Goal: Information Seeking & Learning: Learn about a topic

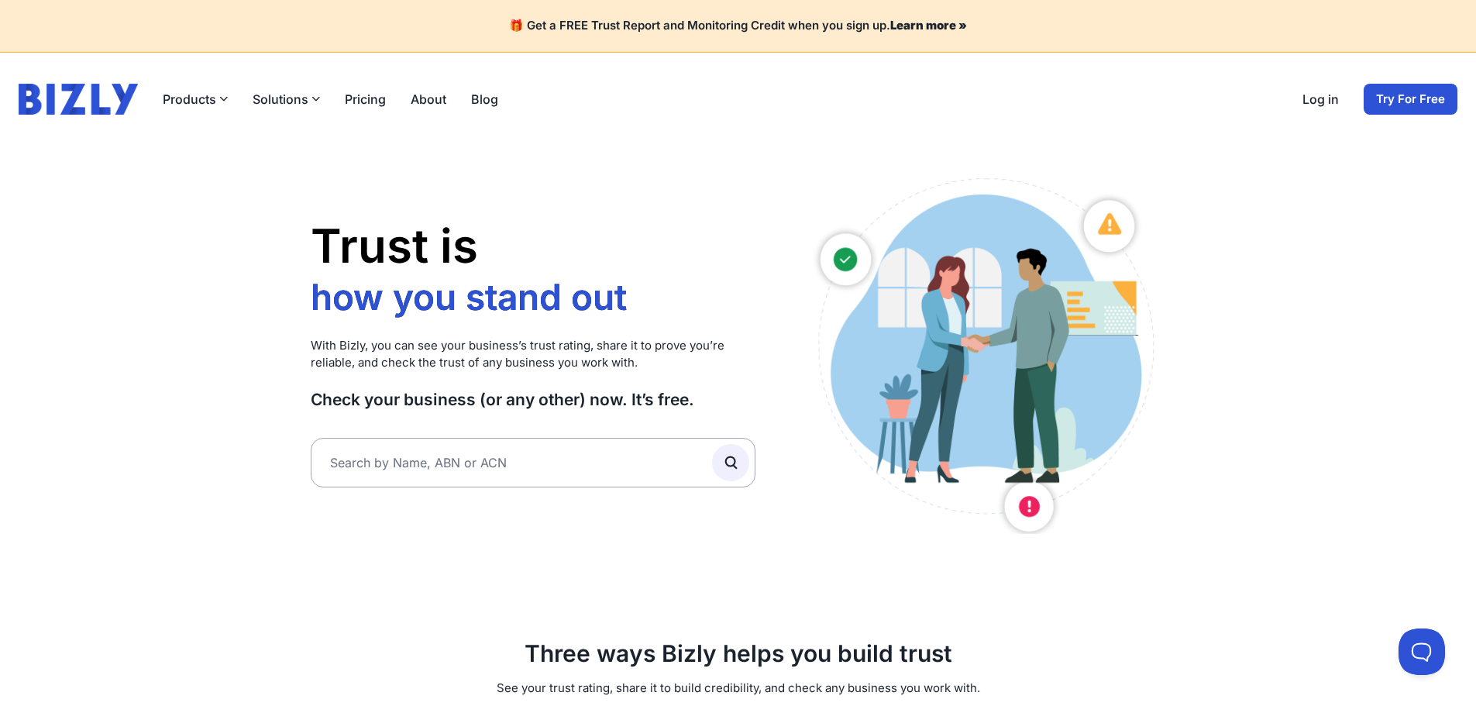
click at [1334, 102] on link "Log in" at bounding box center [1321, 99] width 36 height 19
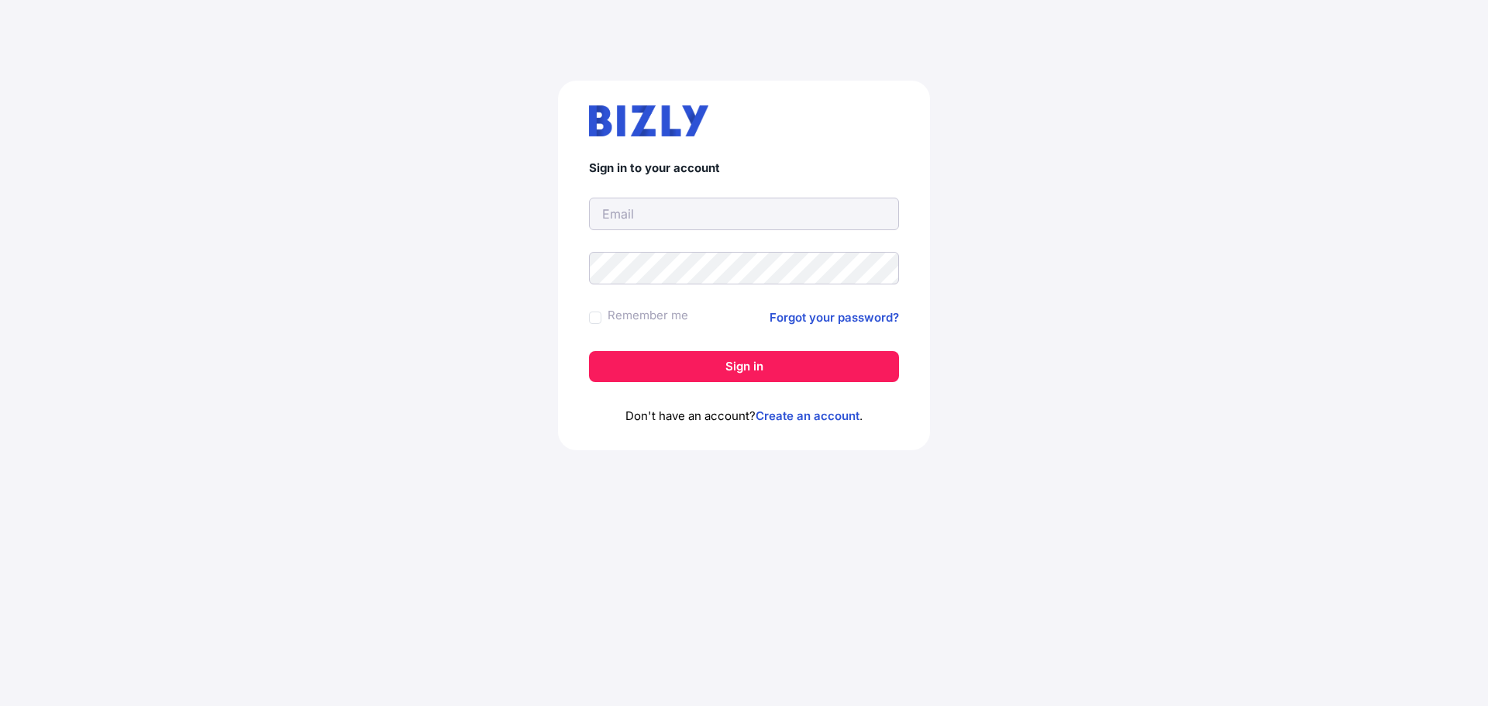
type input "[EMAIL_ADDRESS][DOMAIN_NAME]"
click at [734, 214] on input "[EMAIL_ADDRESS][DOMAIN_NAME]" at bounding box center [744, 214] width 310 height 33
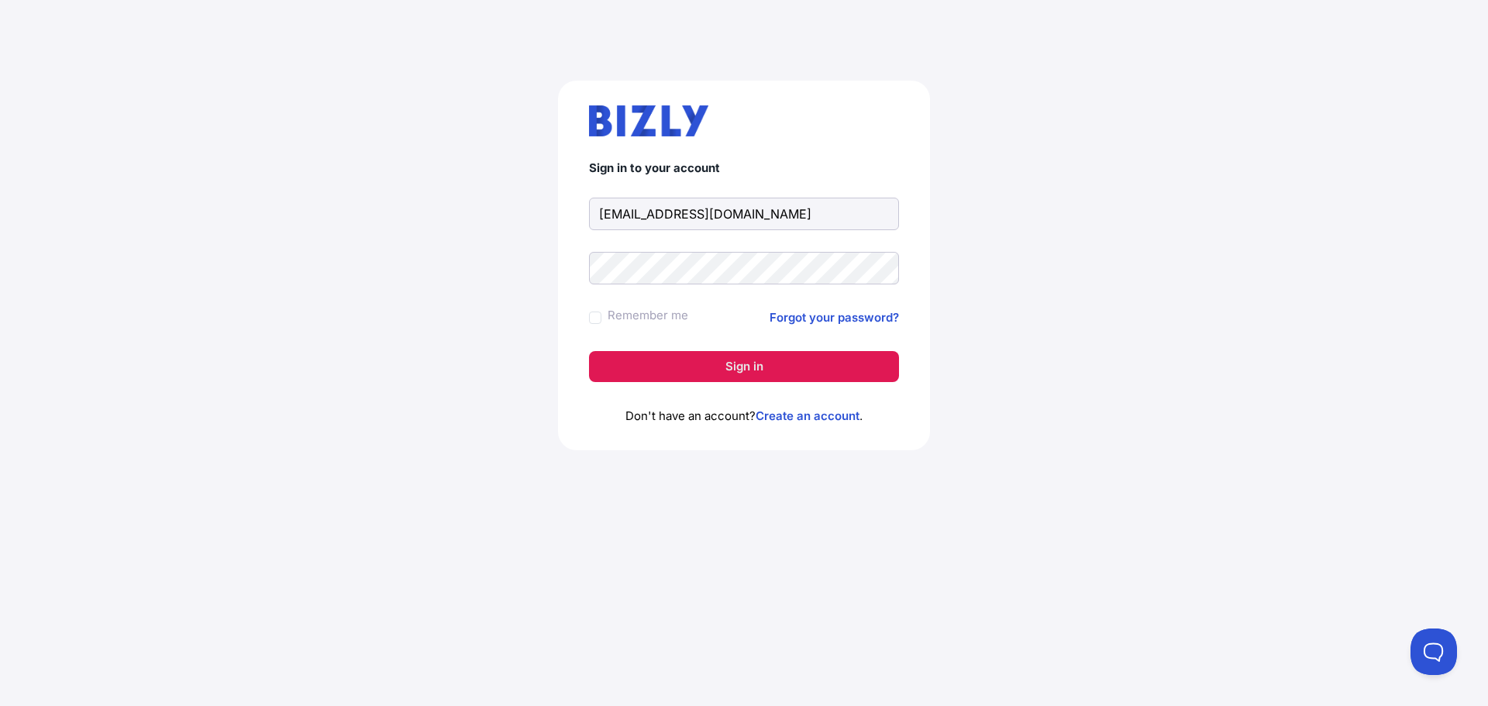
click at [736, 364] on button "Sign in" at bounding box center [744, 366] width 310 height 31
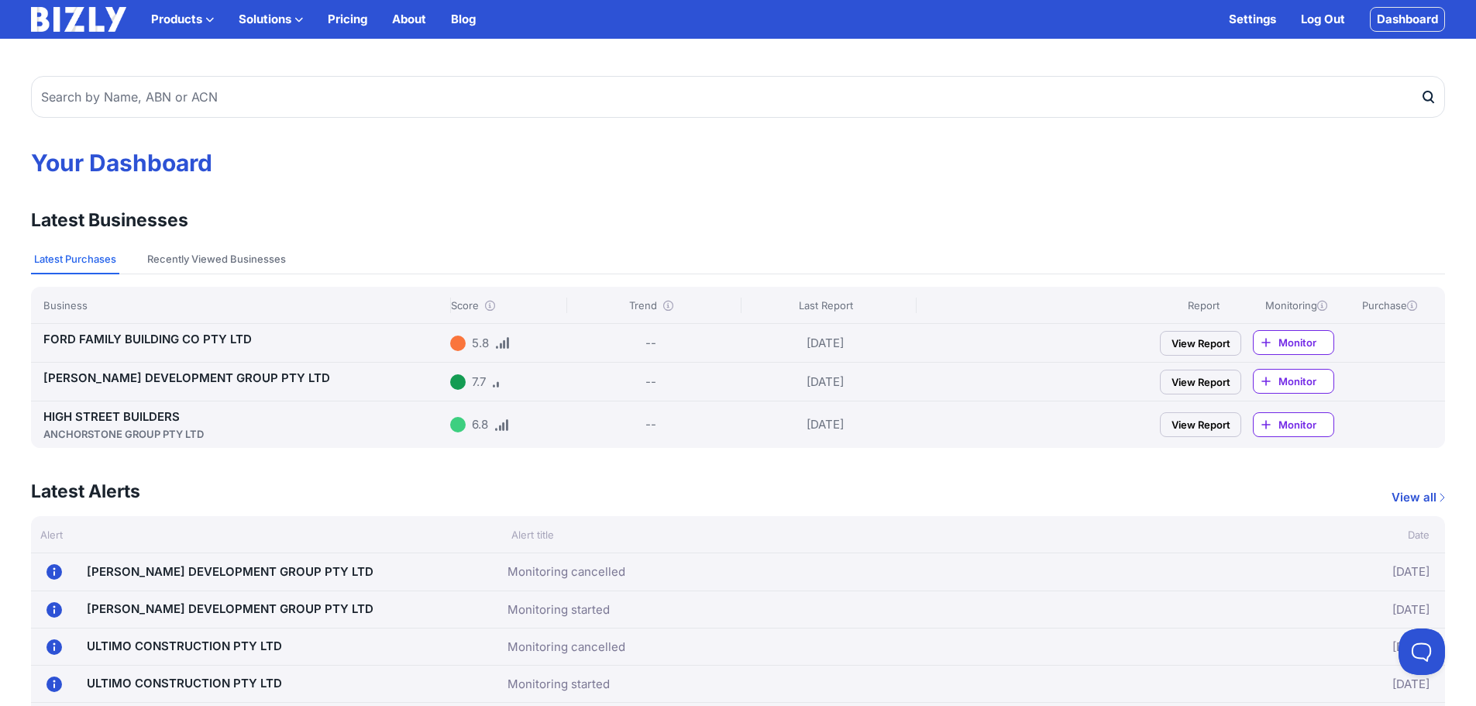
click at [151, 418] on link "HIGH STREET BUILDERS ANCHORSTONE GROUP PTY LTD" at bounding box center [243, 425] width 401 height 33
click at [196, 383] on link "TINGEY DEVELOPMENT GROUP PTY LTD" at bounding box center [186, 377] width 287 height 15
click at [207, 348] on div "FORD FAMILY BUILDING CO PTY LTD" at bounding box center [243, 339] width 401 height 19
click at [159, 339] on link "FORD FAMILY BUILDING CO PTY LTD" at bounding box center [147, 339] width 208 height 15
